Goal: Find specific page/section: Find specific page/section

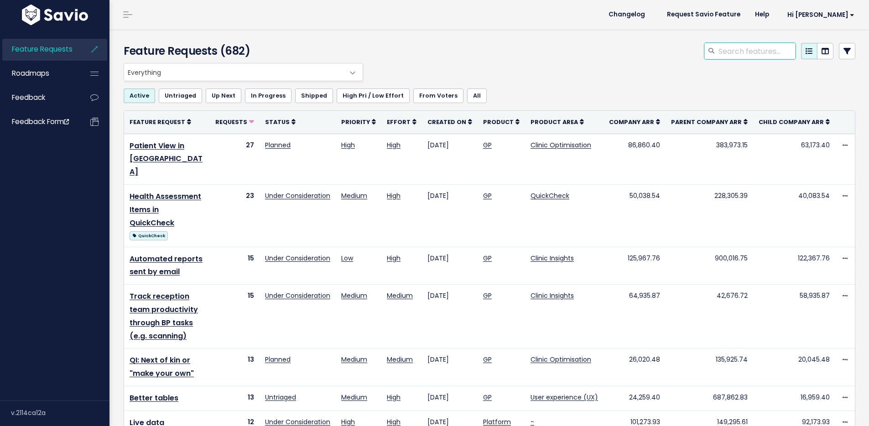
click at [738, 50] on input "search" at bounding box center [756, 51] width 78 height 16
type input "demo"
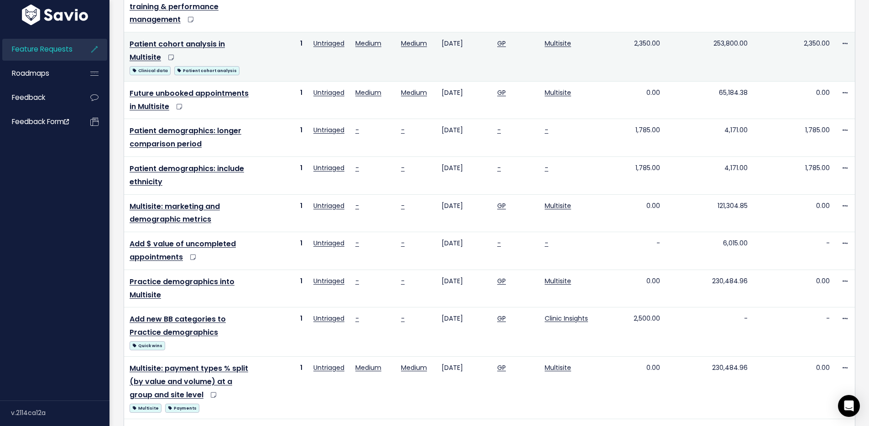
scroll to position [315, 0]
